Goal: Register for event/course

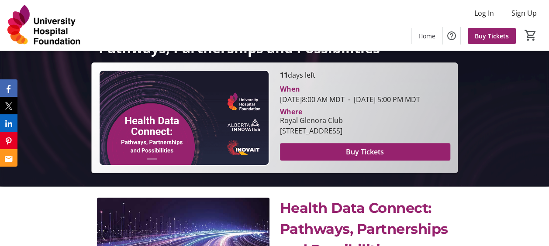
scroll to position [131, 0]
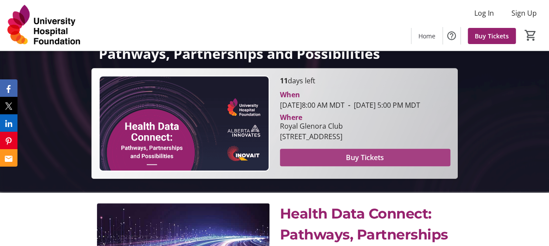
click at [356, 163] on span "Buy Tickets" at bounding box center [365, 157] width 38 height 10
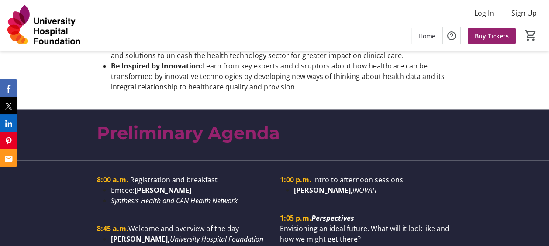
scroll to position [655, 0]
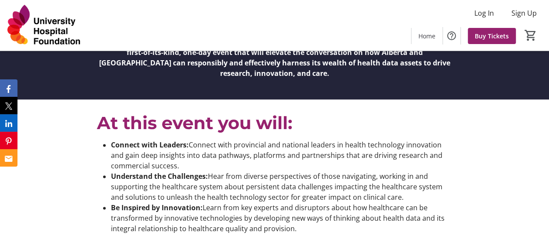
scroll to position [611, 0]
